Goal: Unclear

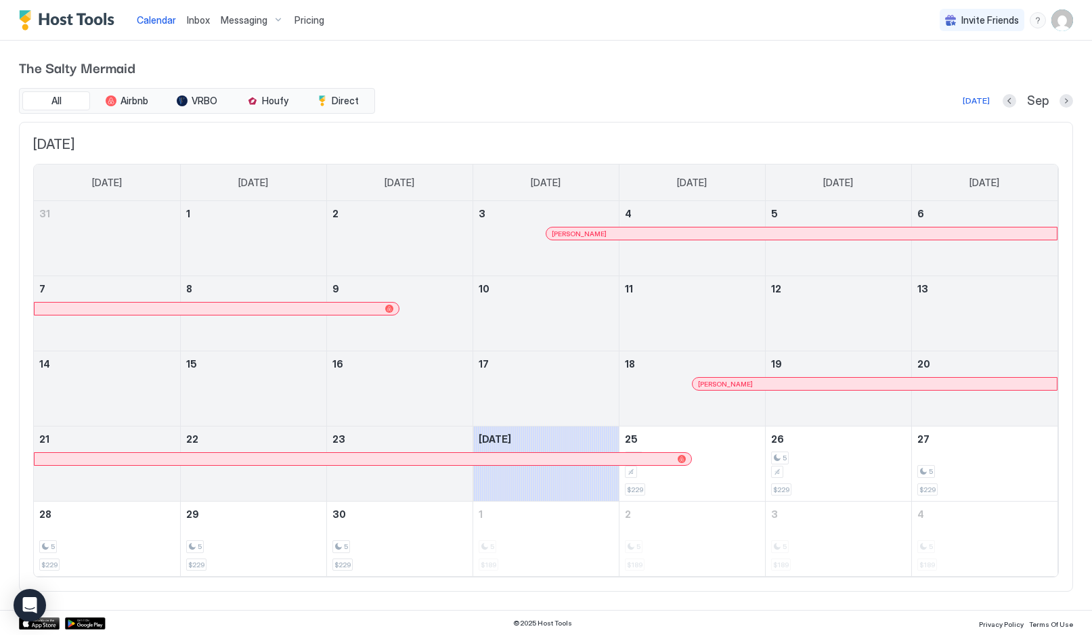
click at [1068, 104] on button "Next month" at bounding box center [1067, 101] width 14 height 14
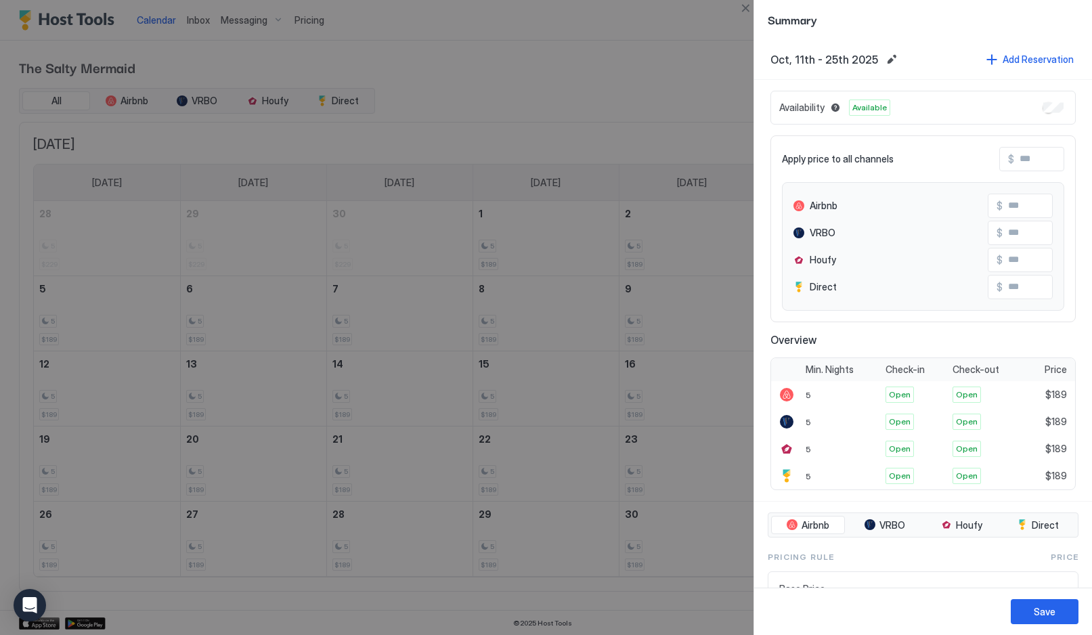
click at [645, 58] on div at bounding box center [546, 317] width 1092 height 635
click at [678, 75] on div at bounding box center [546, 317] width 1092 height 635
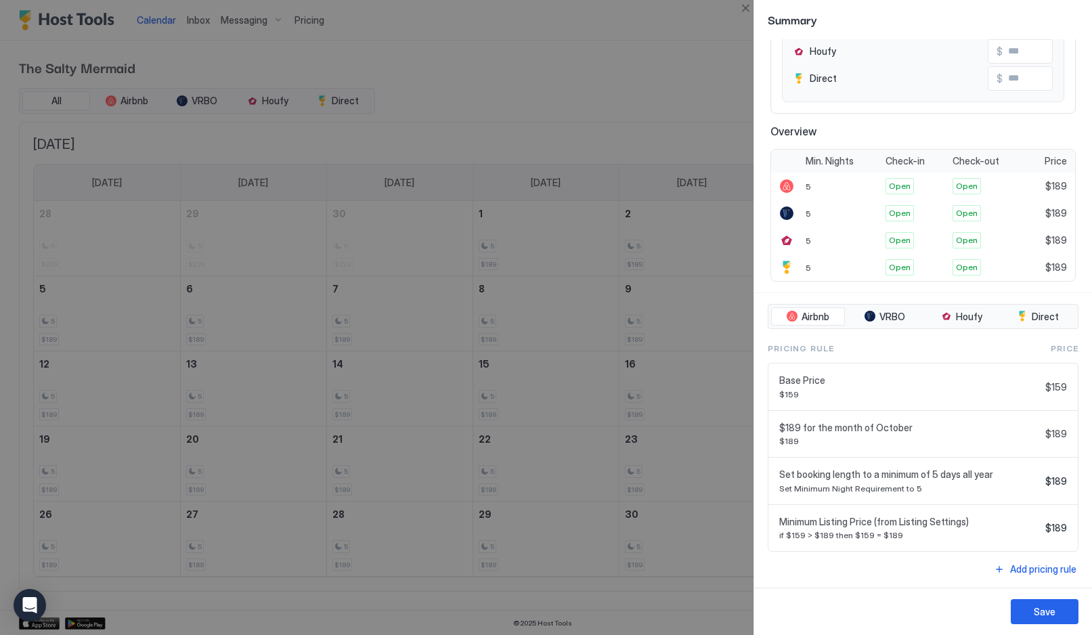
scroll to position [208, 0]
click at [646, 104] on div at bounding box center [546, 317] width 1092 height 635
click at [706, 66] on div at bounding box center [546, 317] width 1092 height 635
click at [705, 65] on div at bounding box center [546, 317] width 1092 height 635
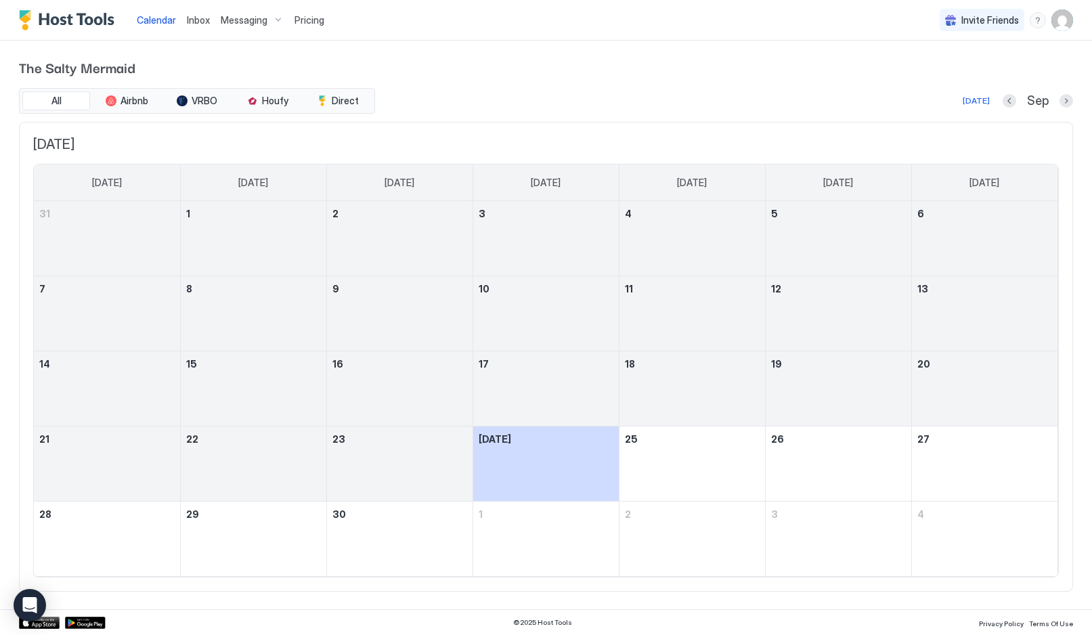
click at [1068, 104] on button "Next month" at bounding box center [1067, 101] width 14 height 14
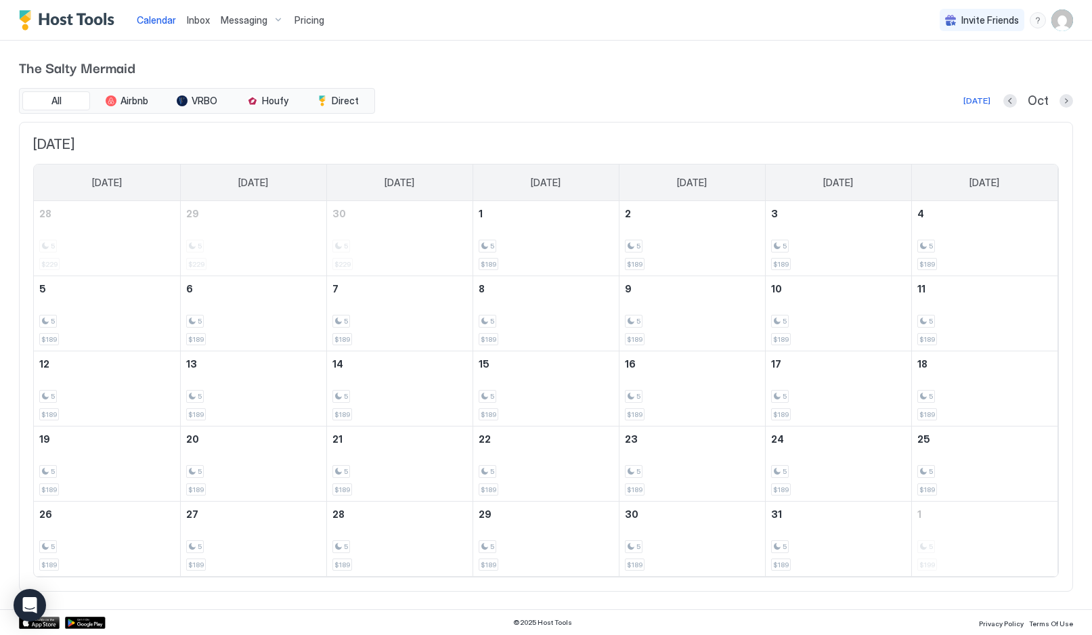
click at [1066, 101] on button "Next month" at bounding box center [1067, 101] width 14 height 14
